Goal: Find contact information: Find contact information

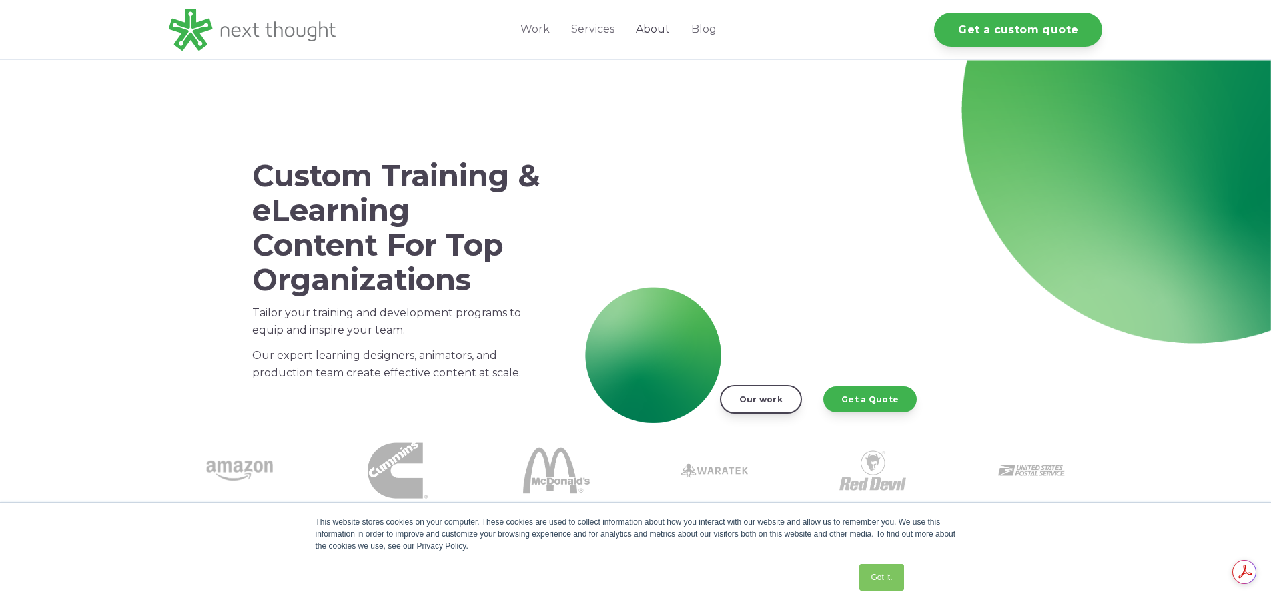
click at [658, 23] on link "About" at bounding box center [652, 29] width 55 height 59
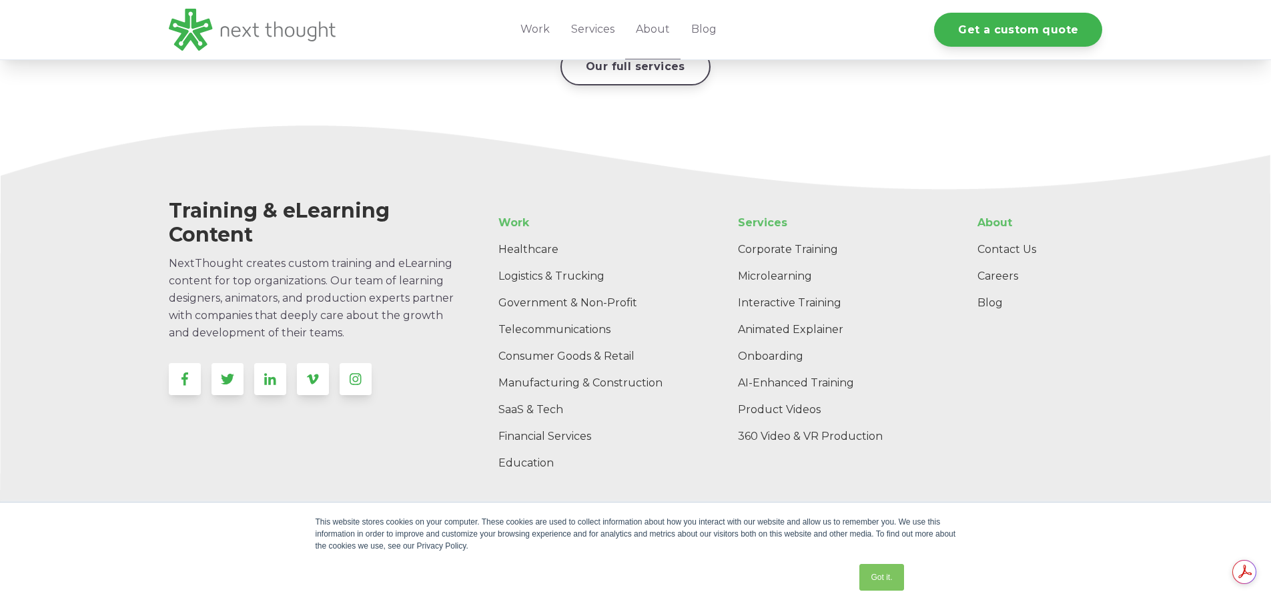
scroll to position [2139, 0]
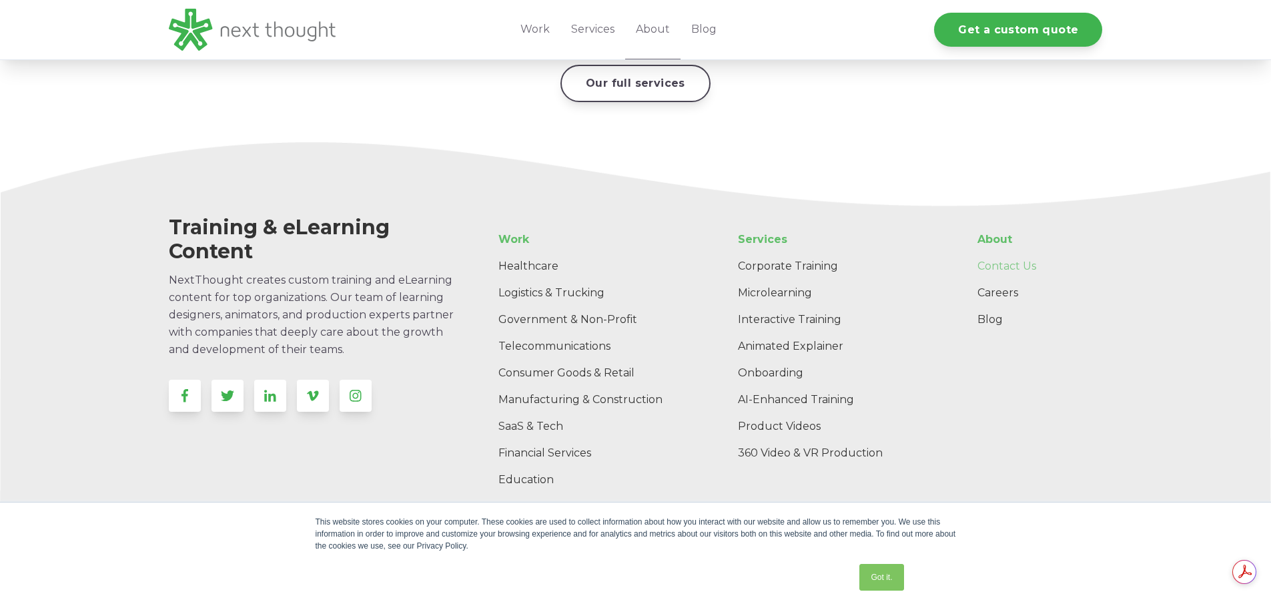
click at [1003, 253] on link "Contact Us" at bounding box center [1034, 266] width 135 height 27
